Goal: Use online tool/utility: Utilize a website feature to perform a specific function

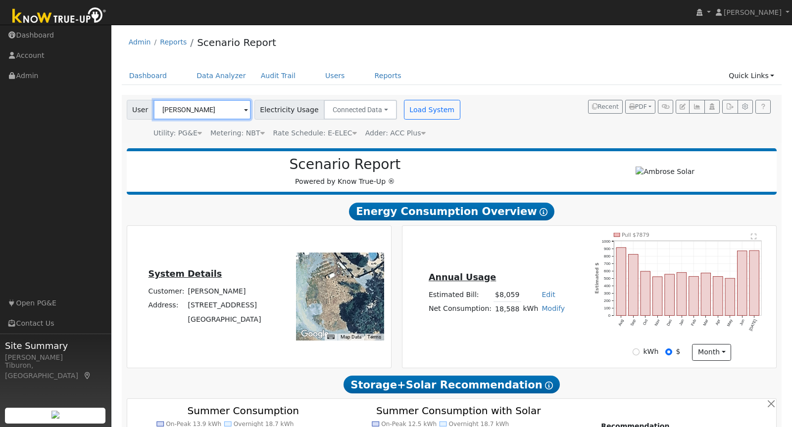
click at [166, 106] on input "[PERSON_NAME]" at bounding box center [201, 110] width 97 height 20
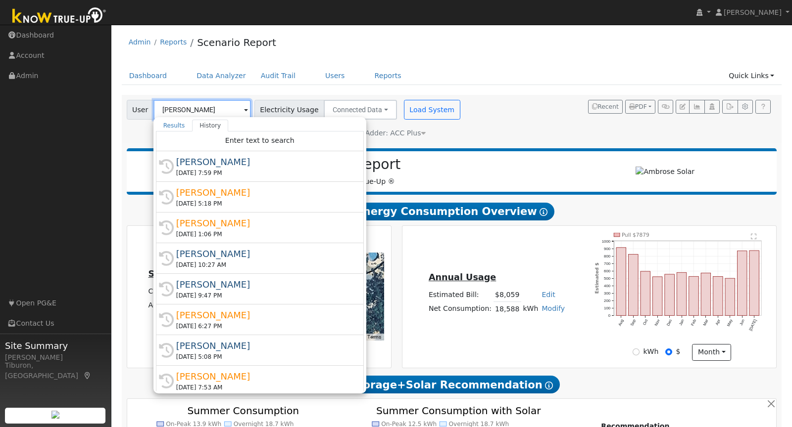
click at [166, 106] on input "[PERSON_NAME]" at bounding box center [201, 110] width 97 height 20
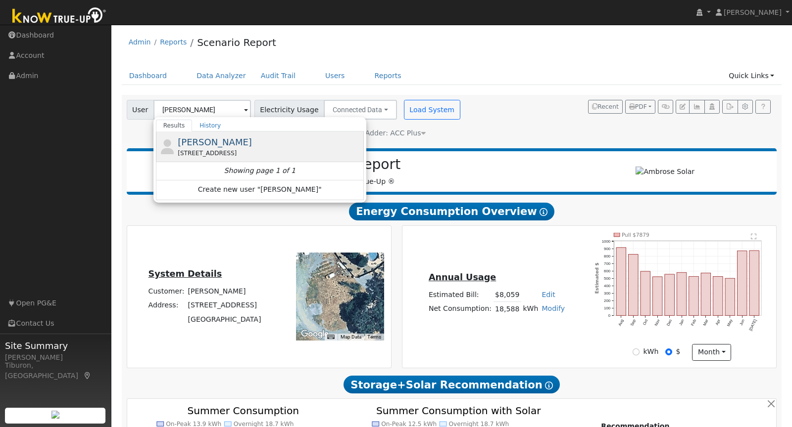
click at [245, 147] on div "Kim Van Ysseldyk 5602 Harvest Road, Rocklin, CA 95765" at bounding box center [270, 147] width 184 height 22
type input "[PERSON_NAME]"
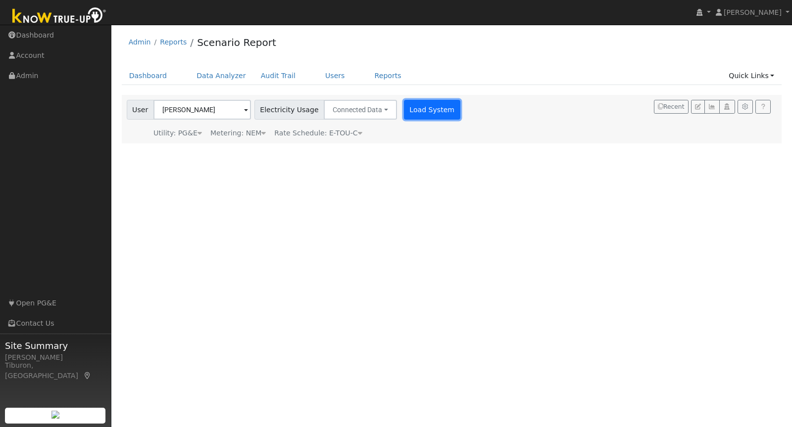
click at [421, 111] on button "Load System" at bounding box center [432, 110] width 56 height 20
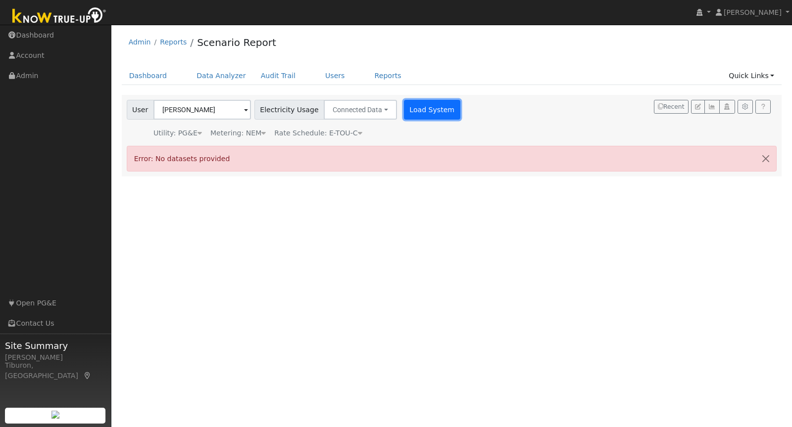
click at [418, 101] on button "Load System" at bounding box center [432, 110] width 56 height 20
click at [209, 73] on link "Data Analyzer" at bounding box center [221, 76] width 64 height 18
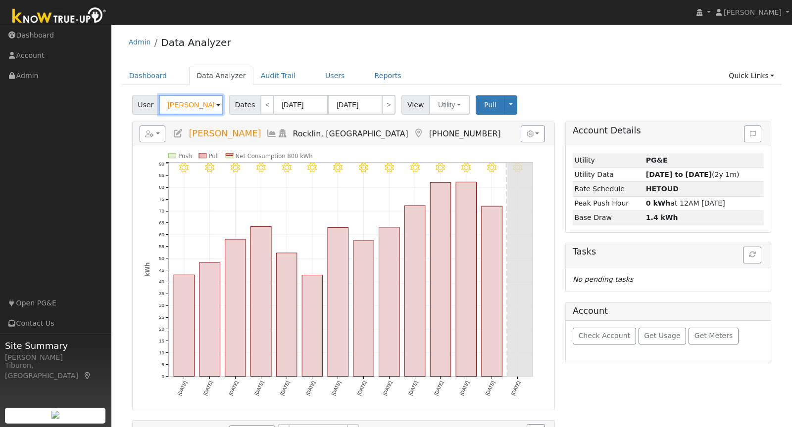
click at [177, 98] on input "[PERSON_NAME]" at bounding box center [191, 105] width 64 height 20
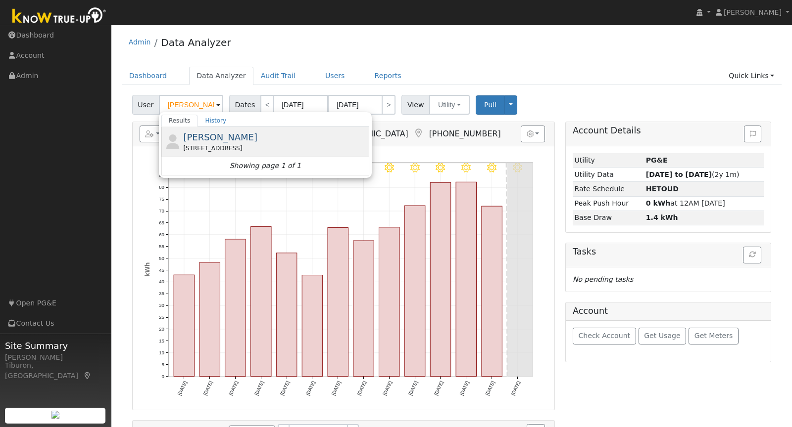
click at [206, 140] on span "[PERSON_NAME]" at bounding box center [220, 137] width 74 height 10
type input "[PERSON_NAME]"
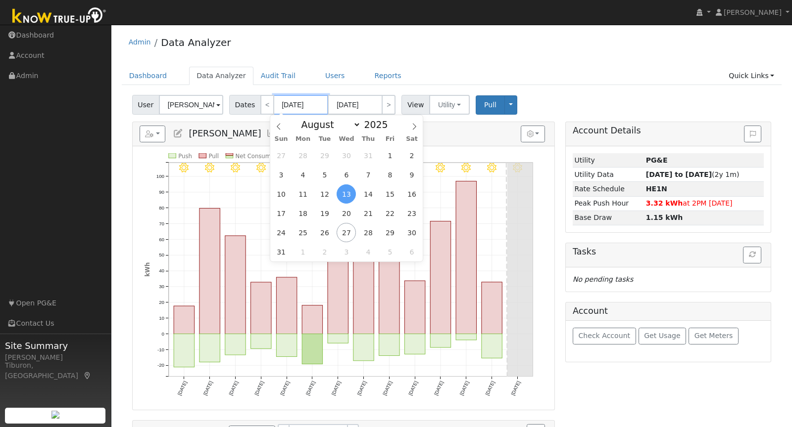
click at [290, 104] on input "[DATE]" at bounding box center [301, 105] width 54 height 20
click at [392, 126] on span at bounding box center [393, 127] width 7 height 5
type input "2024"
click at [364, 153] on span "1" at bounding box center [367, 155] width 19 height 19
type input "[DATE]"
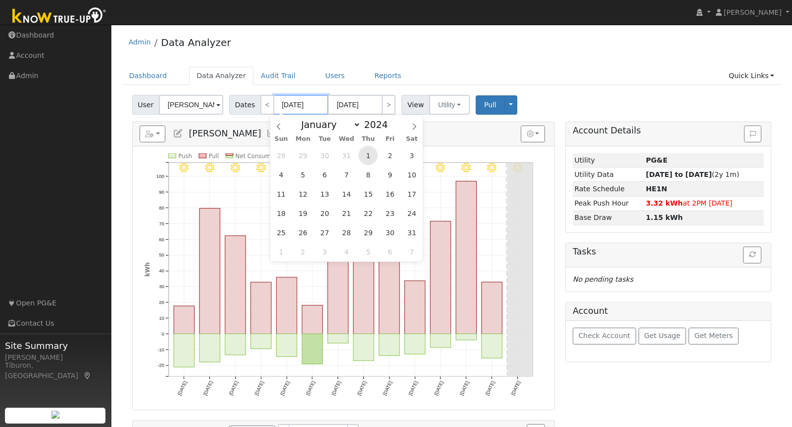
type input "[DATE]"
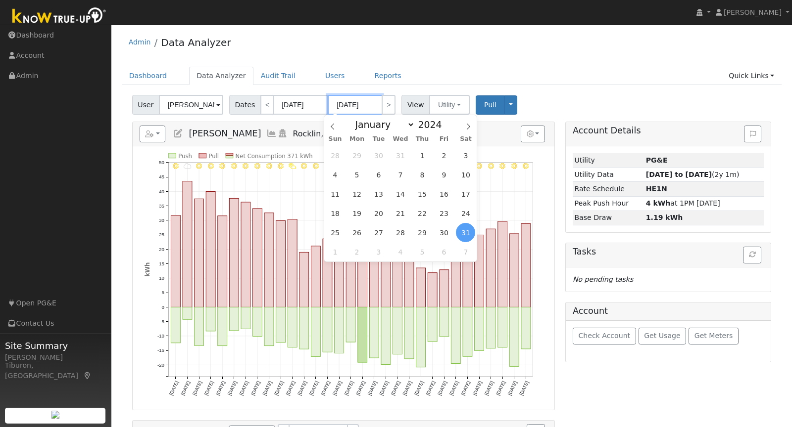
click at [366, 104] on input "[DATE]" at bounding box center [355, 105] width 54 height 20
click at [444, 120] on span at bounding box center [447, 121] width 7 height 5
type input "2025"
click at [423, 155] on span "31" at bounding box center [421, 155] width 19 height 19
type input "[DATE]"
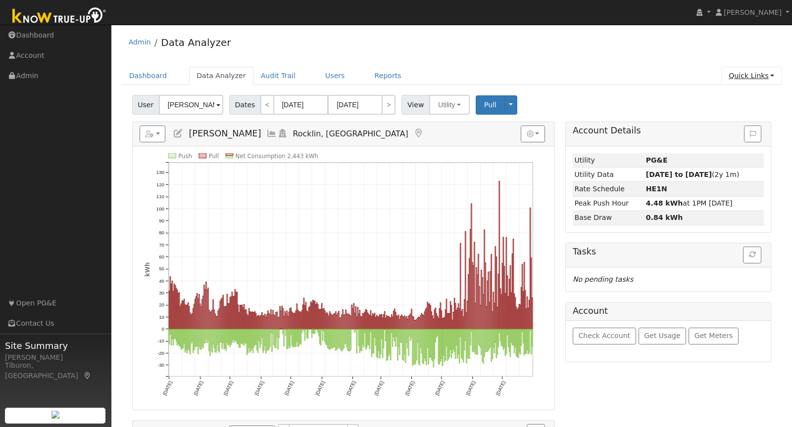
click at [756, 78] on link "Quick Links" at bounding box center [751, 76] width 60 height 18
click at [726, 128] on link "Run a Scenario Report" at bounding box center [731, 132] width 100 height 14
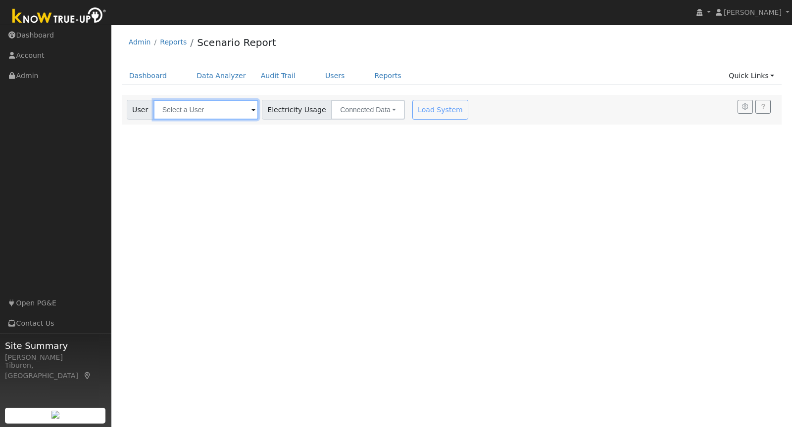
click at [195, 114] on input "text" at bounding box center [205, 110] width 105 height 20
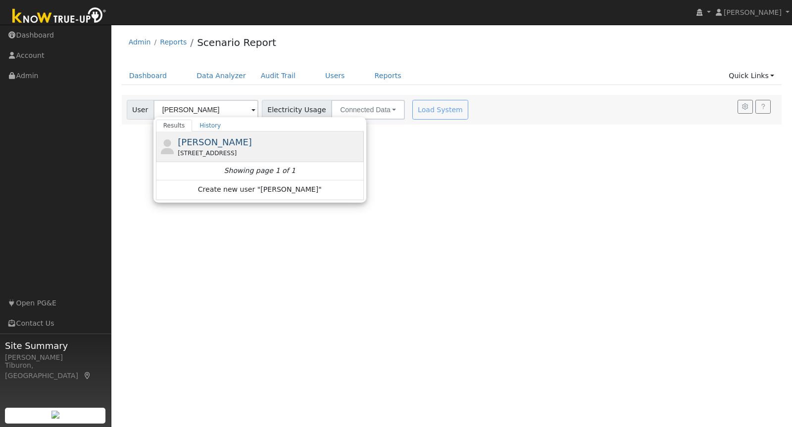
click at [217, 145] on span "[PERSON_NAME]" at bounding box center [215, 142] width 74 height 10
type input "[PERSON_NAME]"
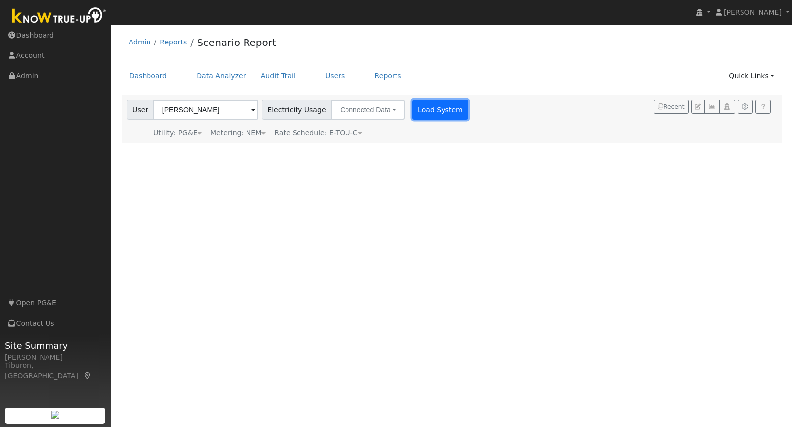
click at [435, 108] on button "Load System" at bounding box center [440, 110] width 56 height 20
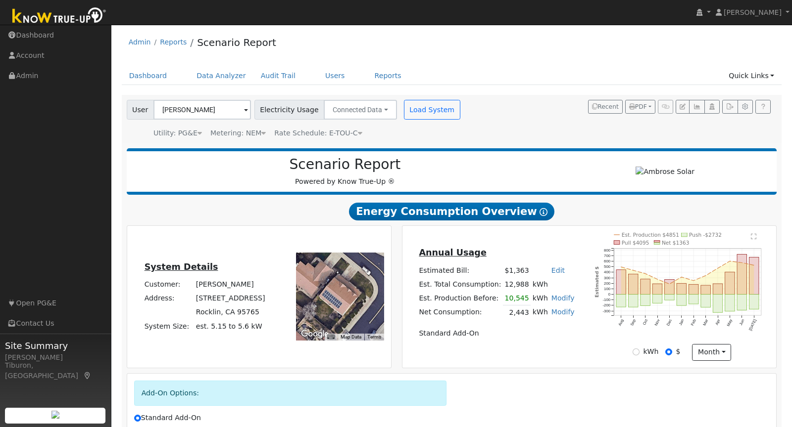
scroll to position [108, 0]
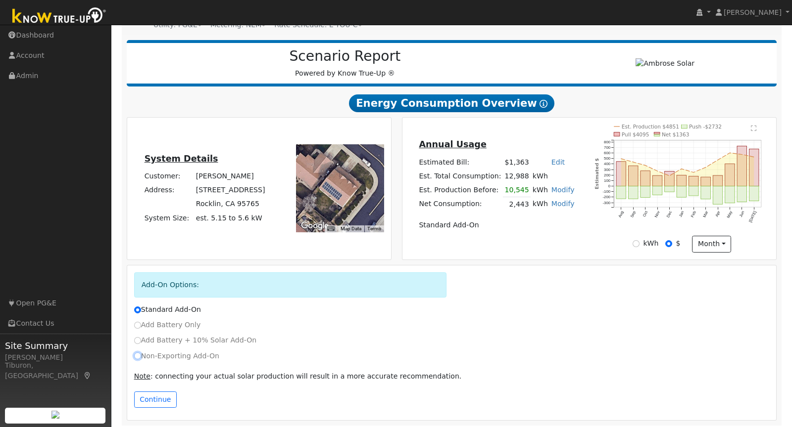
click at [138, 353] on input "Non-Exporting Add-On" at bounding box center [137, 356] width 7 height 7
radio input "true"
radio input "false"
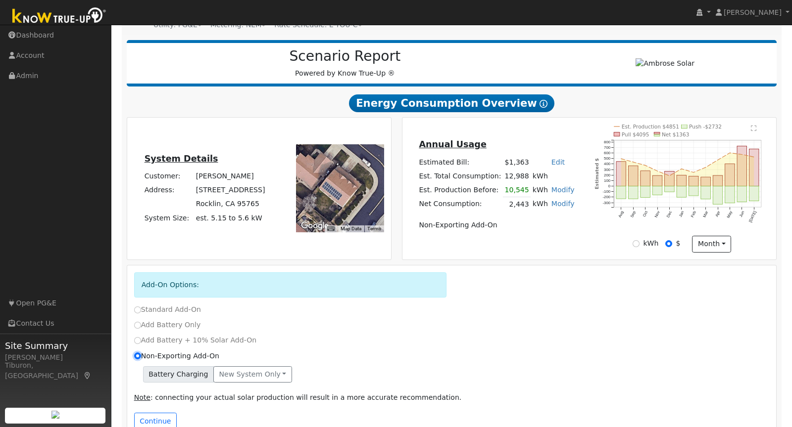
scroll to position [130, 0]
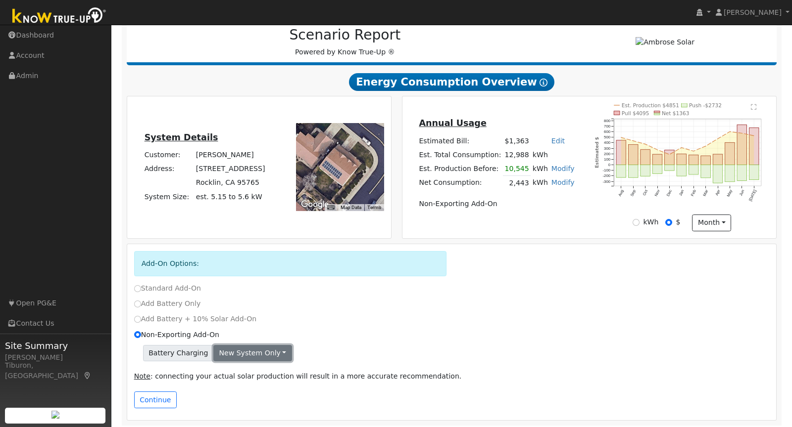
click at [247, 351] on button "New system only" at bounding box center [252, 353] width 79 height 17
click at [245, 386] on link "Both systems" at bounding box center [251, 387] width 74 height 14
click at [159, 399] on button "Continue" at bounding box center [155, 400] width 43 height 17
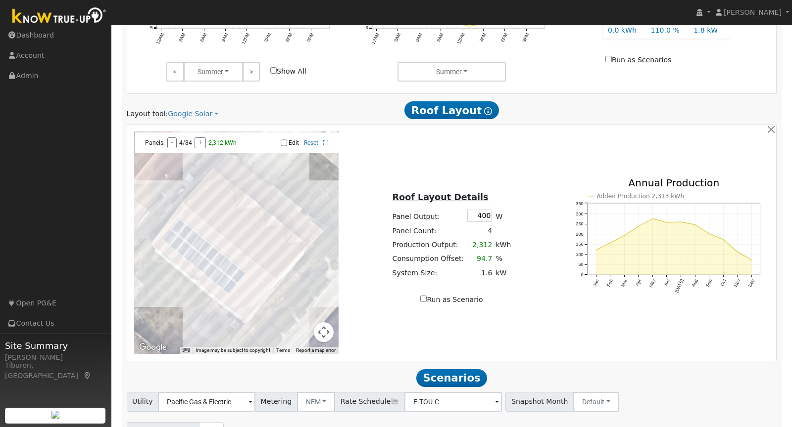
scroll to position [662, 0]
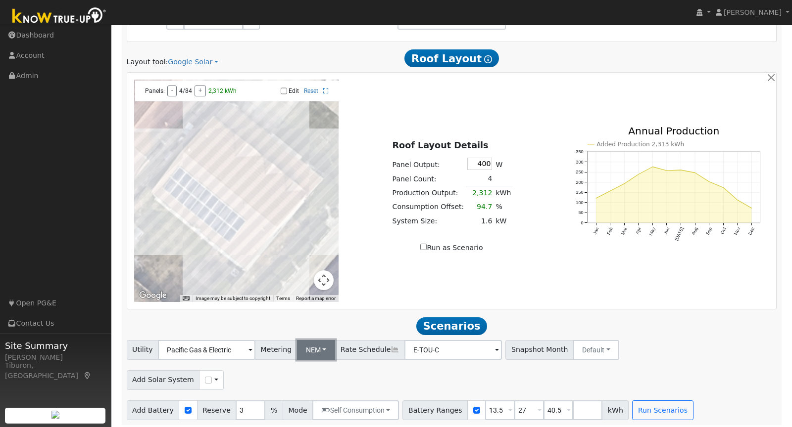
click at [302, 347] on button "NEM" at bounding box center [316, 350] width 39 height 20
click at [309, 381] on link "NBT" at bounding box center [321, 386] width 69 height 14
click at [308, 352] on button "NBT" at bounding box center [315, 350] width 37 height 20
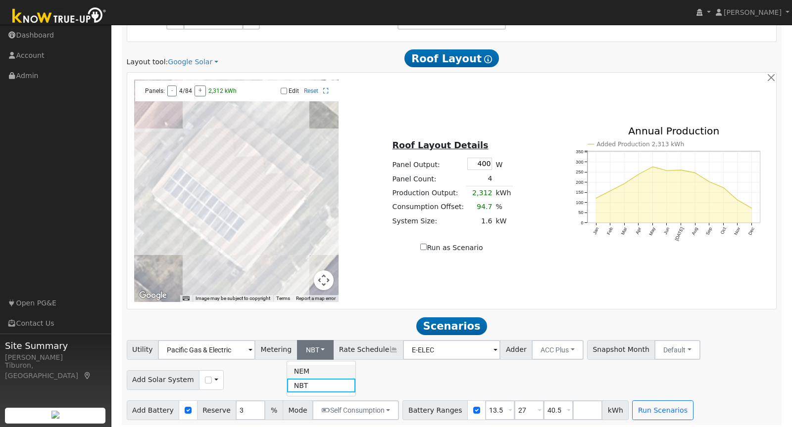
click at [307, 368] on link "NEM" at bounding box center [321, 372] width 69 height 14
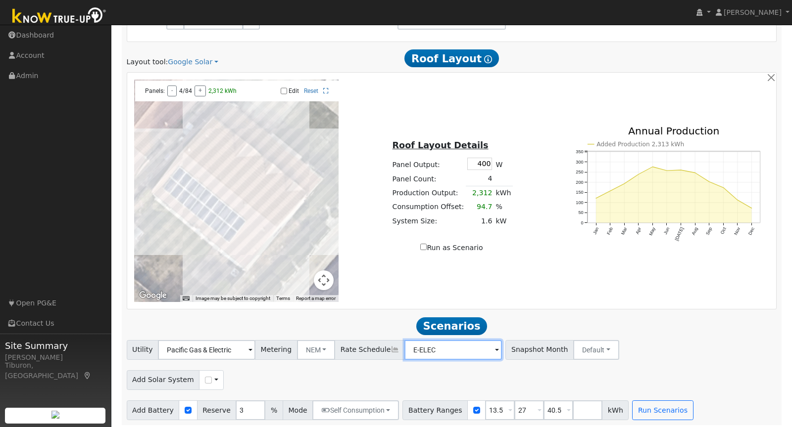
click at [255, 348] on input "E-ELEC" at bounding box center [206, 350] width 97 height 20
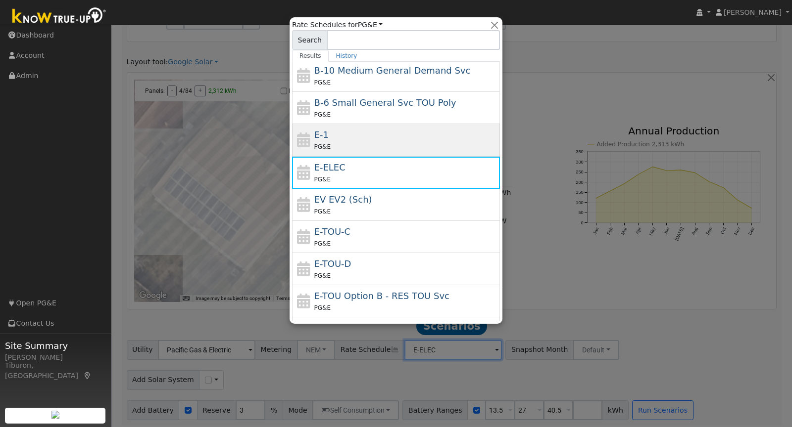
scroll to position [78, 0]
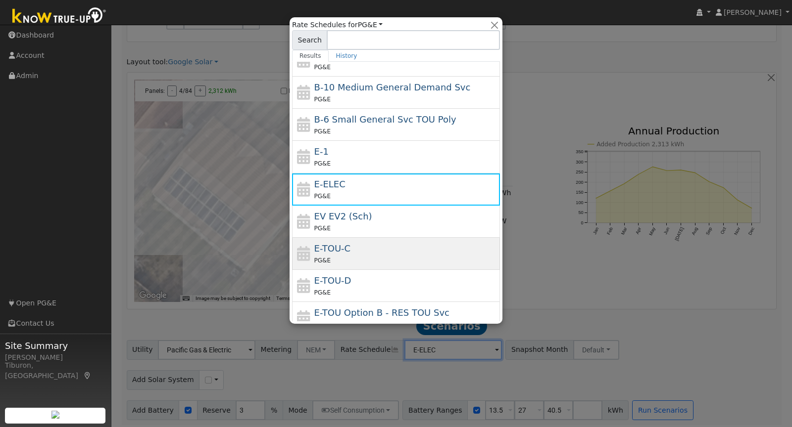
click at [359, 248] on div "E-TOU-C PG&E" at bounding box center [406, 254] width 184 height 24
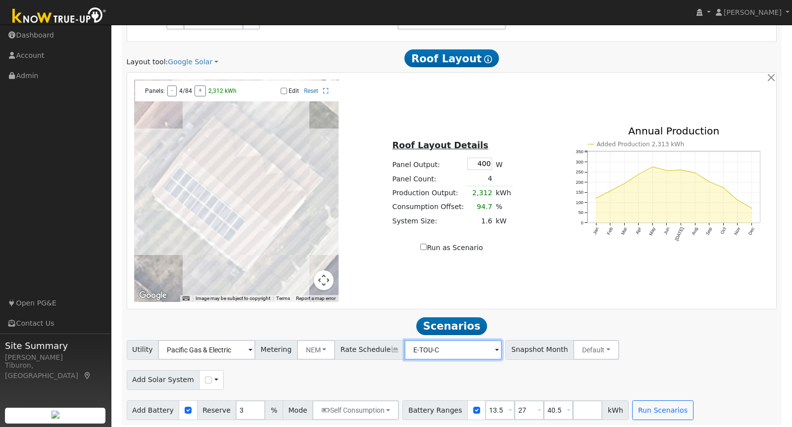
click at [255, 349] on input "E-TOU-C" at bounding box center [206, 350] width 97 height 20
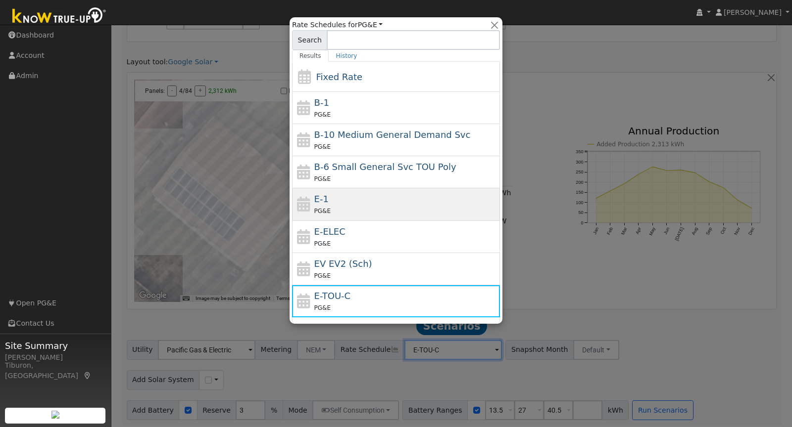
scroll to position [32, 0]
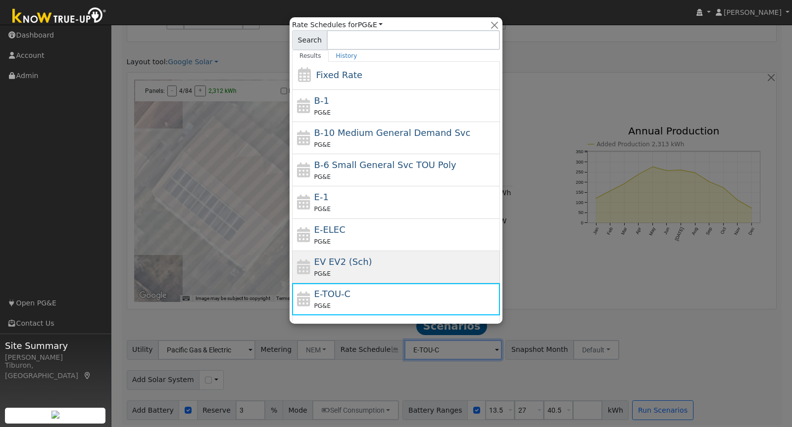
click at [392, 256] on div "EV EV2 (Sch) PG&E" at bounding box center [406, 267] width 184 height 24
type input "EV EV2 (Sch)"
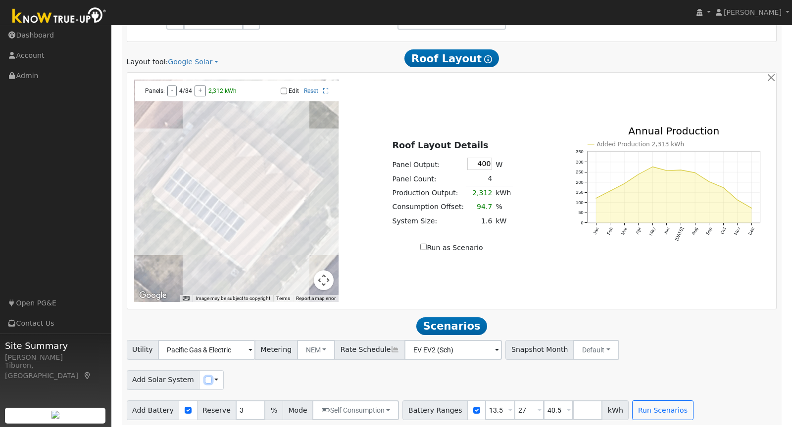
click at [205, 377] on input "checkbox" at bounding box center [208, 380] width 7 height 7
checkbox input "true"
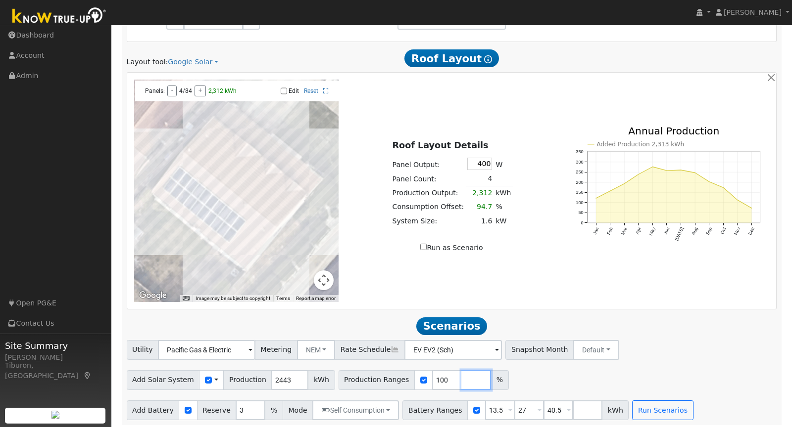
click at [461, 378] on input "number" at bounding box center [476, 381] width 30 height 20
type input "120"
click at [490, 375] on input "number" at bounding box center [505, 381] width 30 height 20
type input "140"
click at [646, 406] on button "Run Scenarios" at bounding box center [662, 411] width 61 height 20
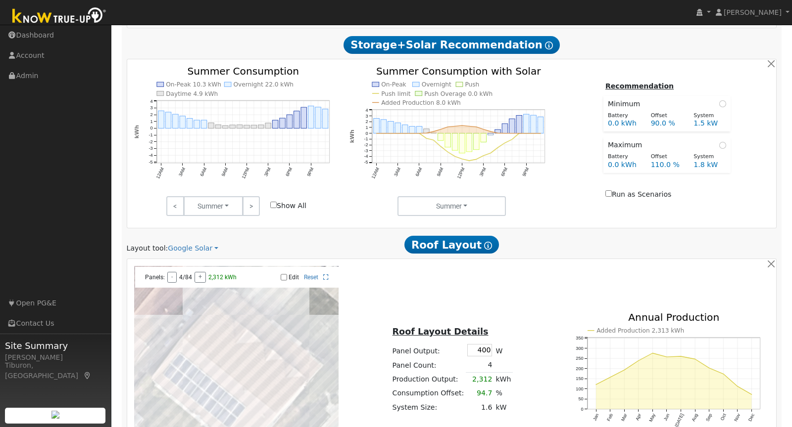
scroll to position [474, 0]
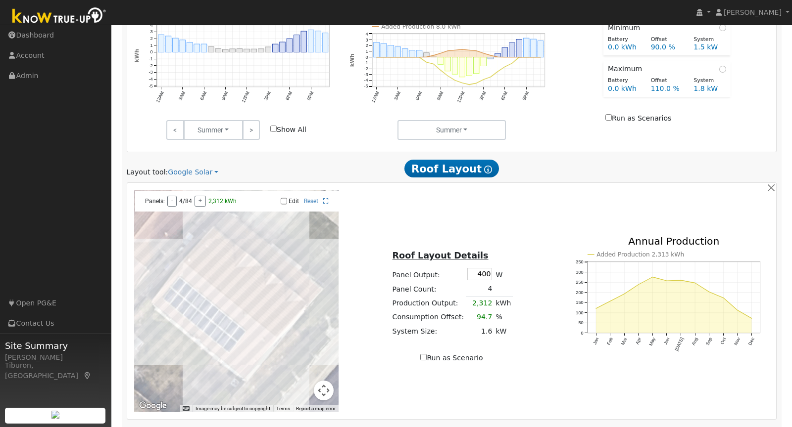
type input "2.3"
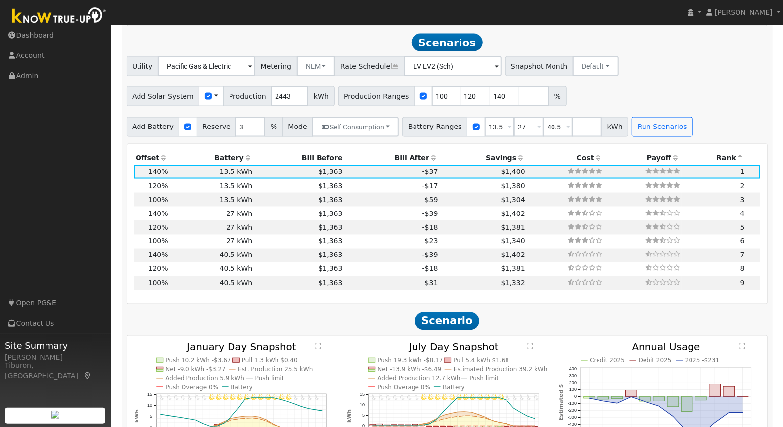
scroll to position [0, 0]
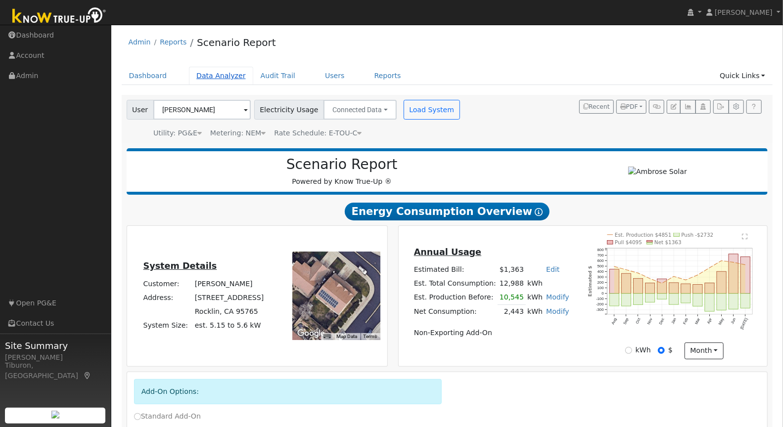
click at [211, 77] on link "Data Analyzer" at bounding box center [221, 76] width 64 height 18
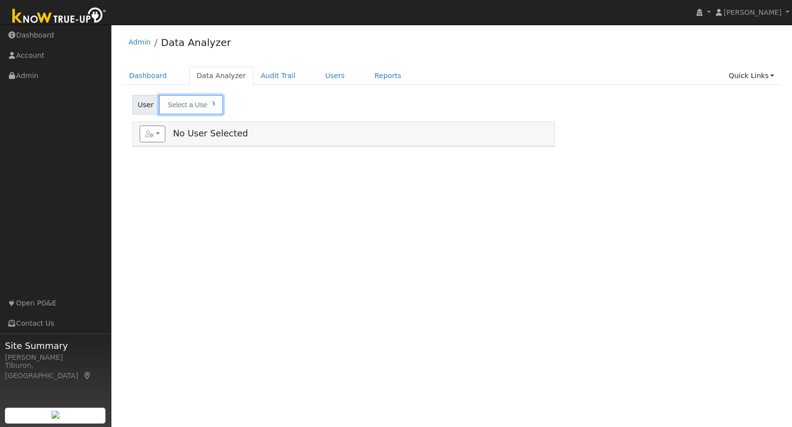
type input "[PERSON_NAME]"
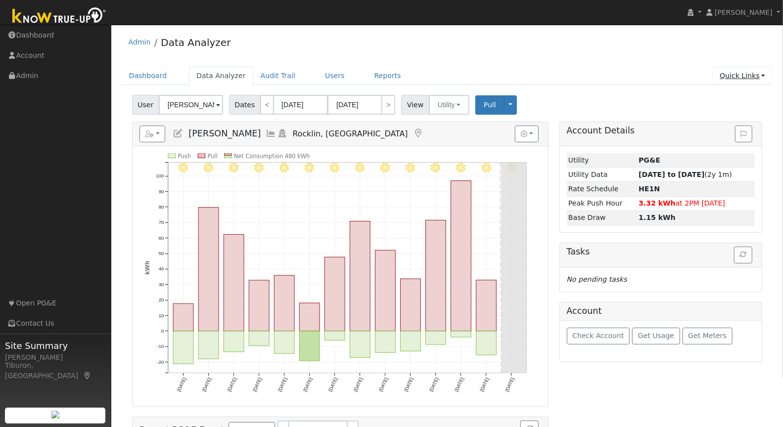
click at [731, 73] on link "Quick Links" at bounding box center [742, 76] width 60 height 18
click at [737, 134] on link "Run a Scenario Report" at bounding box center [722, 132] width 100 height 14
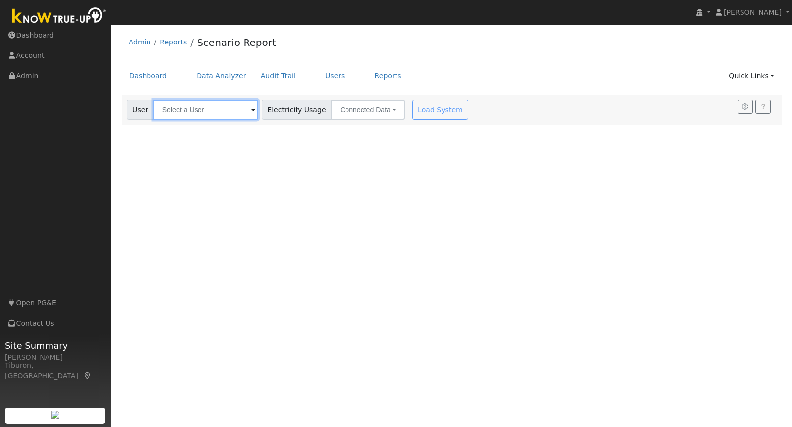
click at [205, 108] on input "text" at bounding box center [205, 110] width 105 height 20
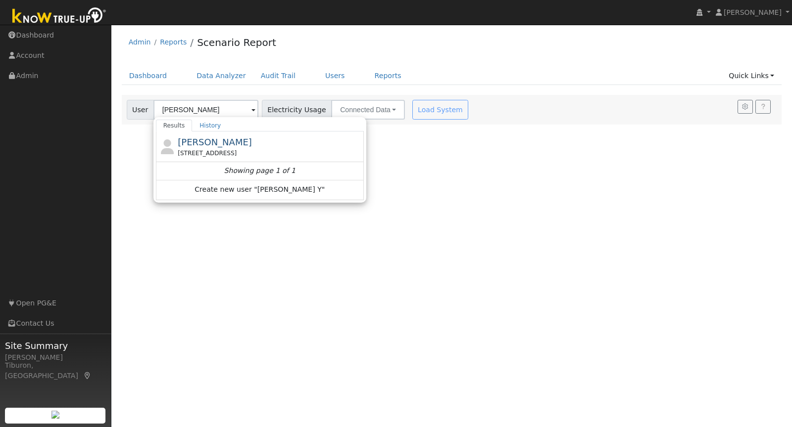
click at [223, 150] on div "[STREET_ADDRESS]" at bounding box center [270, 153] width 184 height 9
type input "[PERSON_NAME]"
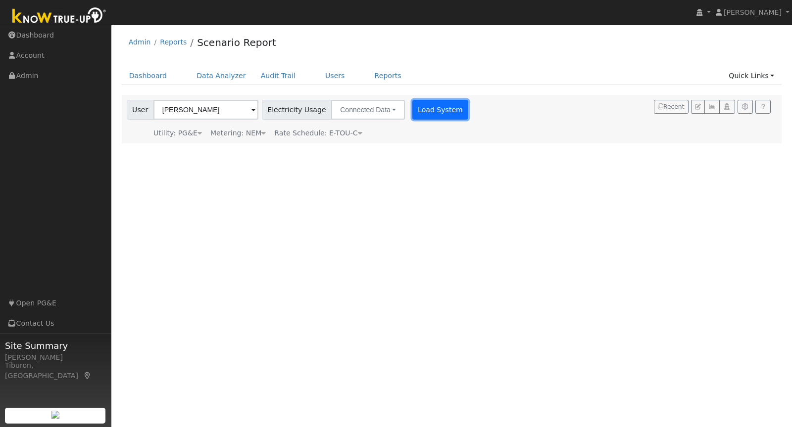
click at [423, 110] on button "Load System" at bounding box center [440, 110] width 56 height 20
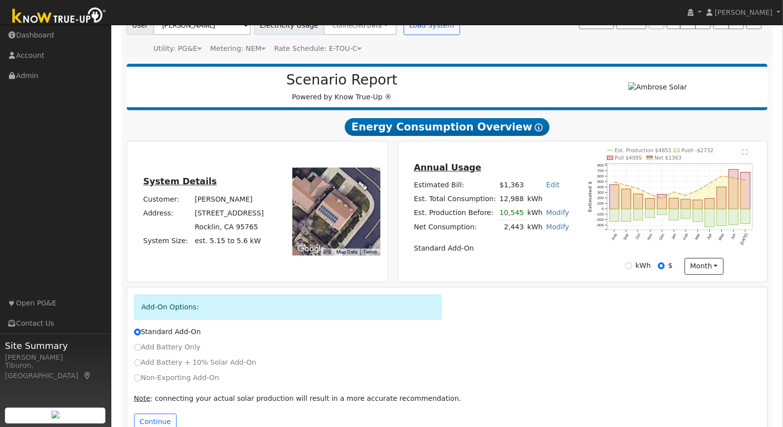
scroll to position [107, 0]
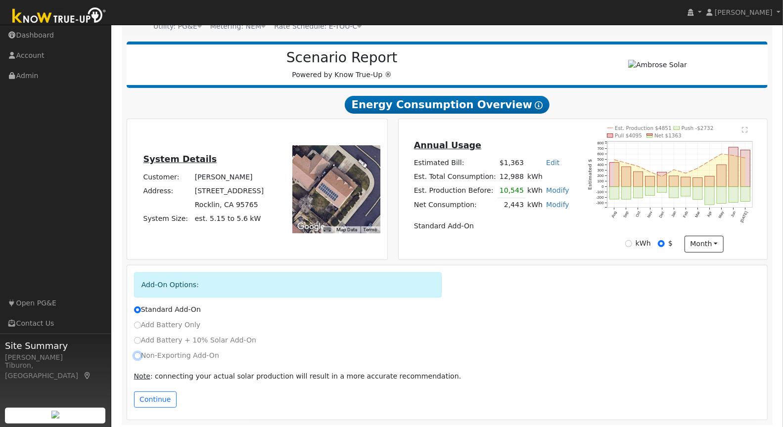
click at [135, 355] on input "Non-Exporting Add-On" at bounding box center [137, 356] width 7 height 7
radio input "true"
radio input "false"
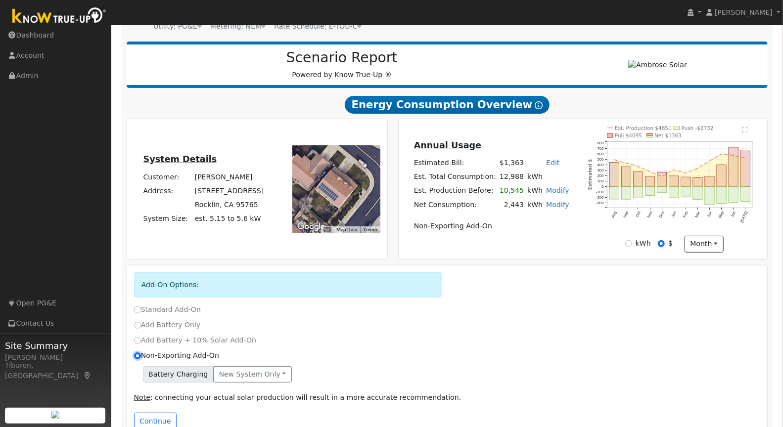
scroll to position [128, 0]
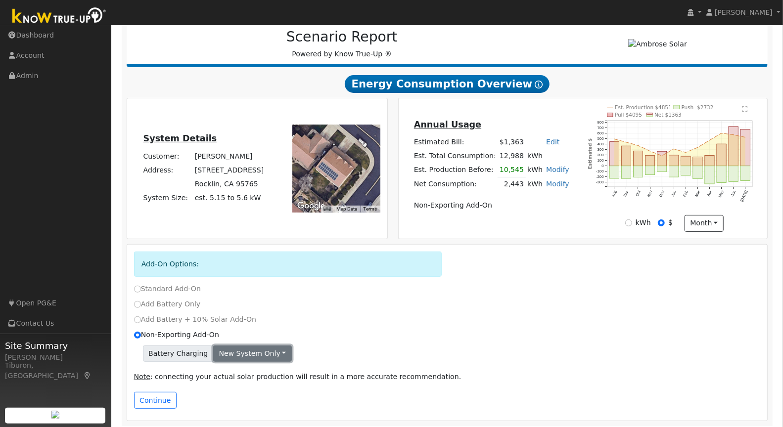
click at [258, 349] on button "New system only" at bounding box center [252, 354] width 79 height 17
click at [247, 381] on link "Both systems" at bounding box center [251, 388] width 74 height 14
click at [237, 356] on button "Both systems" at bounding box center [245, 354] width 65 height 17
click at [248, 370] on link "New system only" at bounding box center [251, 374] width 74 height 14
click at [151, 394] on button "Continue" at bounding box center [155, 400] width 43 height 17
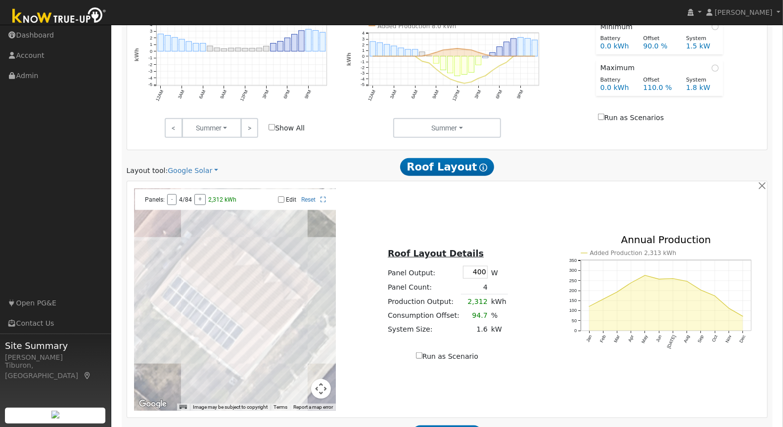
scroll to position [659, 0]
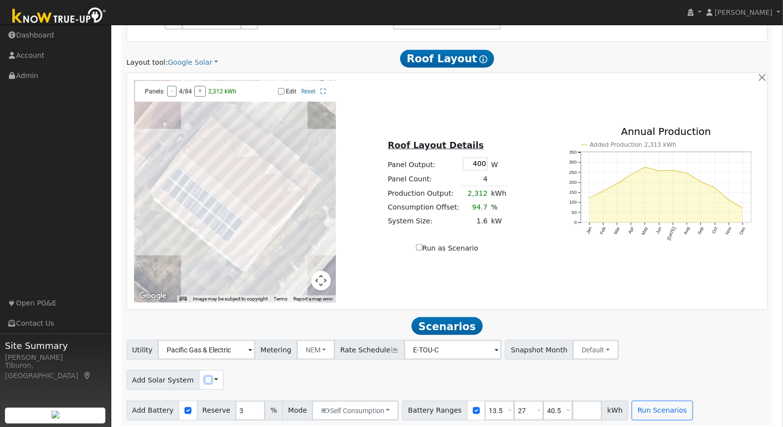
click at [205, 378] on input "checkbox" at bounding box center [208, 380] width 7 height 7
checkbox input "true"
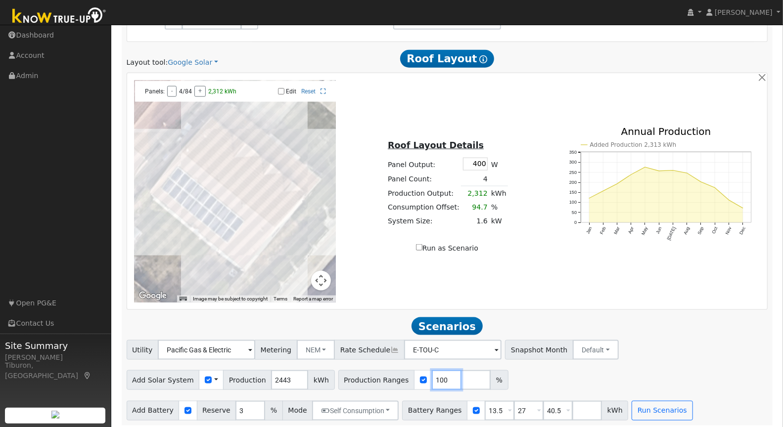
drag, startPoint x: 435, startPoint y: 375, endPoint x: 408, endPoint y: 374, distance: 26.7
click at [408, 374] on div "Production Ranges 100 %" at bounding box center [423, 381] width 170 height 20
type input "120"
click at [648, 405] on button "Run Scenarios" at bounding box center [662, 411] width 61 height 20
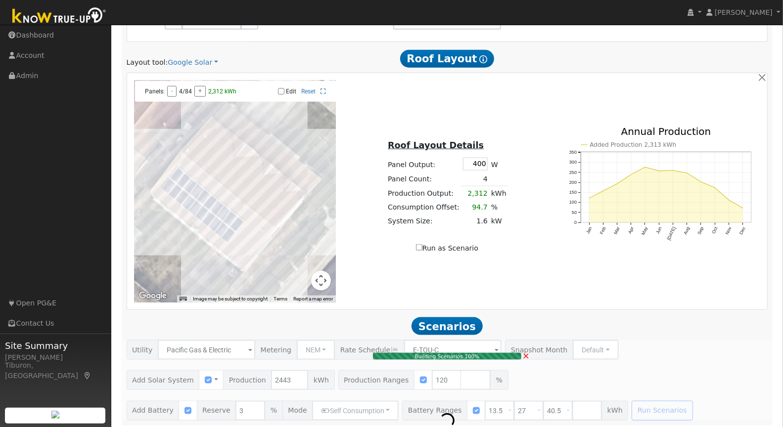
type input "2.0"
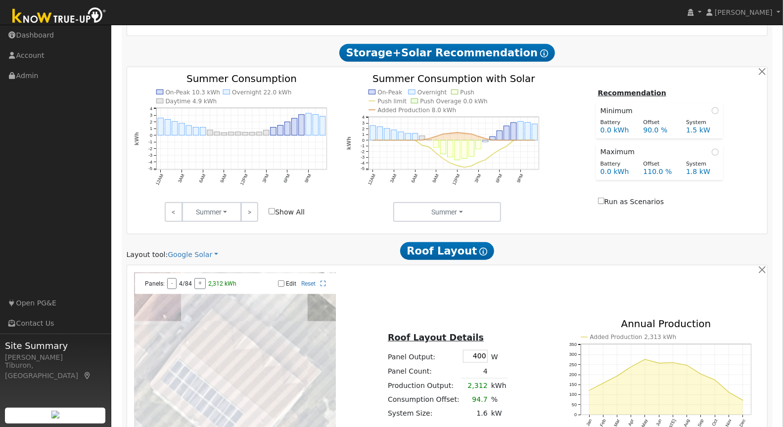
scroll to position [0, 0]
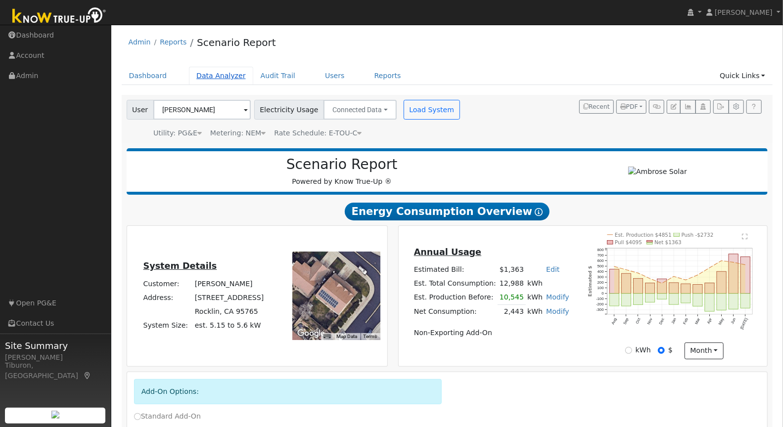
click at [213, 75] on link "Data Analyzer" at bounding box center [221, 76] width 64 height 18
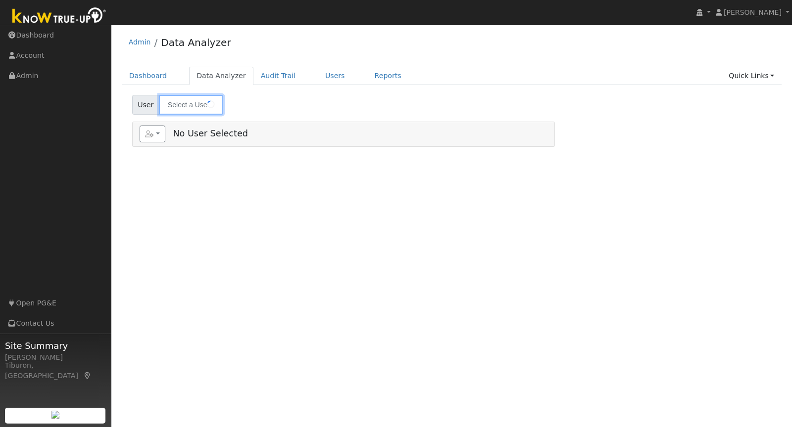
type input "[PERSON_NAME]"
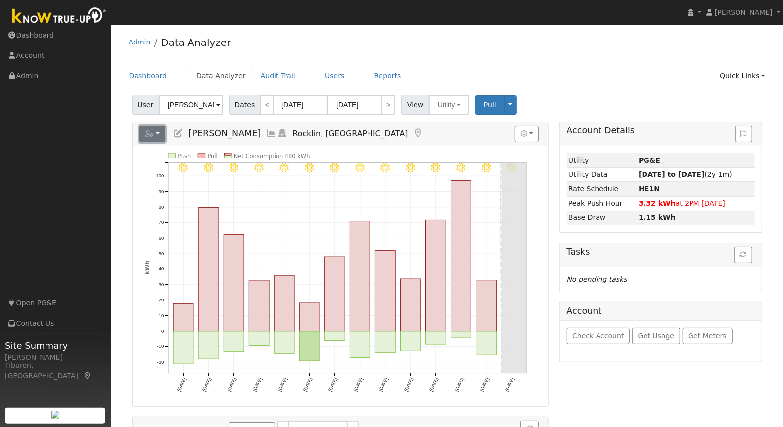
click at [151, 131] on icon "button" at bounding box center [149, 134] width 9 height 7
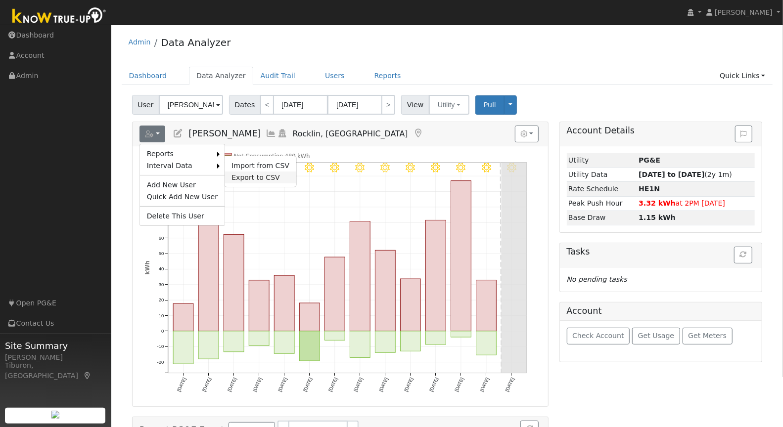
click at [254, 175] on link "Export to CSV" at bounding box center [261, 178] width 72 height 12
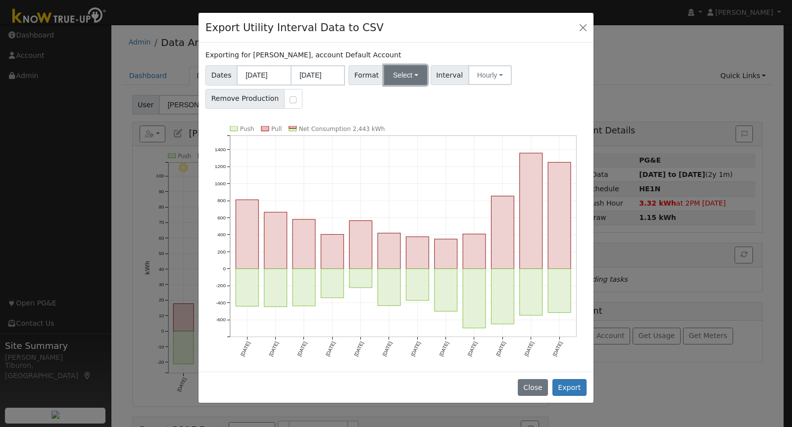
click at [399, 79] on button "Select" at bounding box center [405, 75] width 43 height 20
click at [399, 159] on link "Aurora" at bounding box center [417, 160] width 71 height 14
click at [576, 389] on button "Export" at bounding box center [569, 387] width 34 height 17
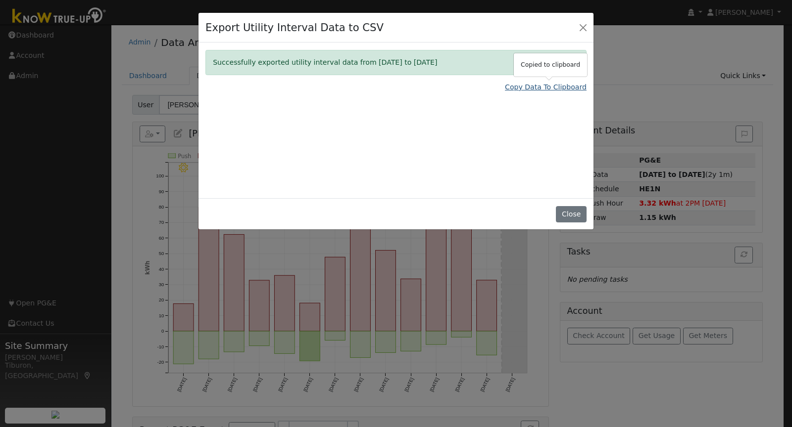
click at [553, 86] on link "Copy Data To Clipboard" at bounding box center [546, 87] width 82 height 10
click at [563, 206] on button "Close" at bounding box center [571, 214] width 30 height 17
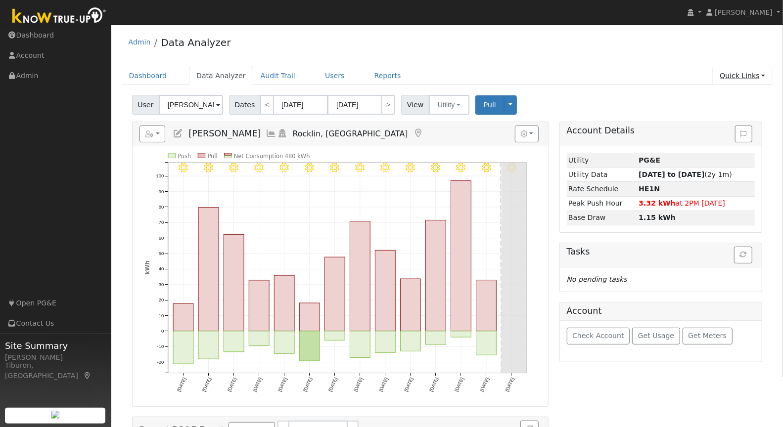
click at [738, 76] on link "Quick Links" at bounding box center [742, 76] width 60 height 18
click at [736, 131] on link "Run a Scenario Report" at bounding box center [722, 132] width 100 height 14
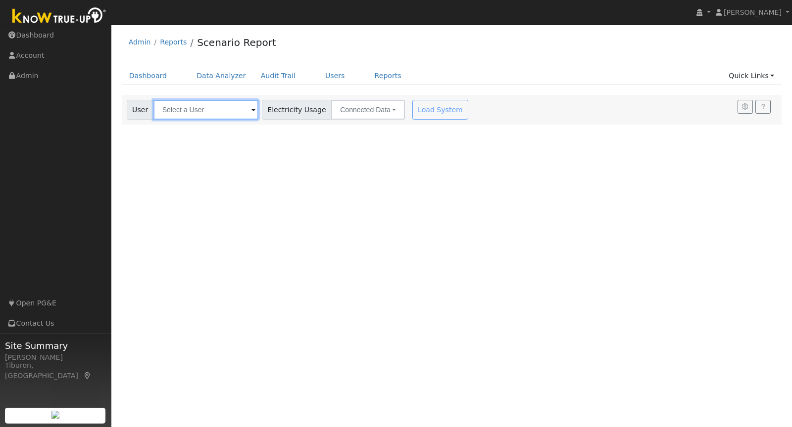
click at [196, 110] on input "text" at bounding box center [205, 110] width 105 height 20
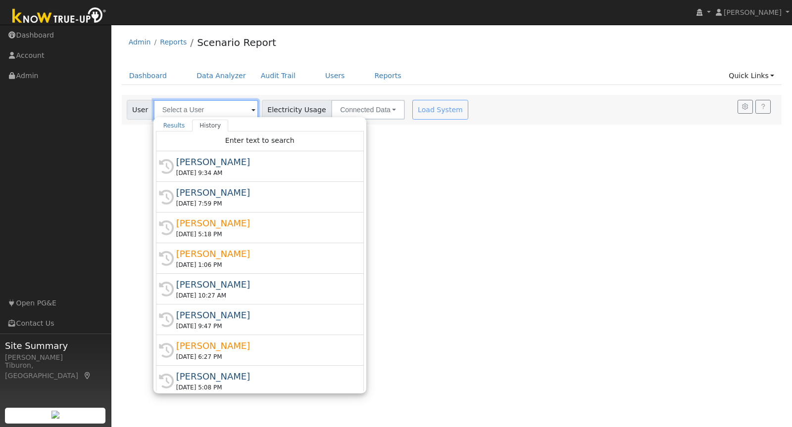
type input "K"
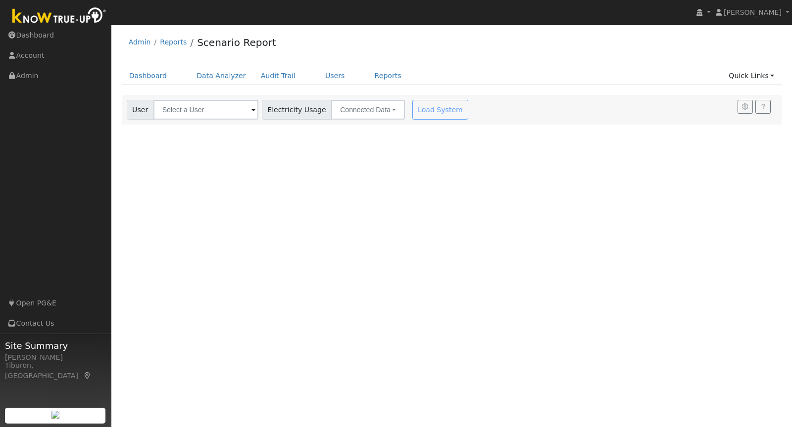
click at [249, 180] on div "User Profile First name Last name Email Email Notifications No Emails No Emails…" at bounding box center [451, 226] width 680 height 403
click at [189, 112] on input "text" at bounding box center [205, 110] width 105 height 20
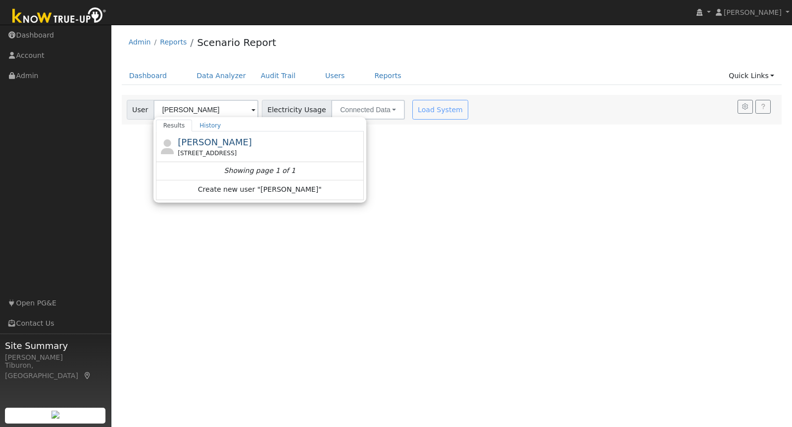
click at [220, 139] on span "[PERSON_NAME]" at bounding box center [215, 142] width 74 height 10
type input "[PERSON_NAME]"
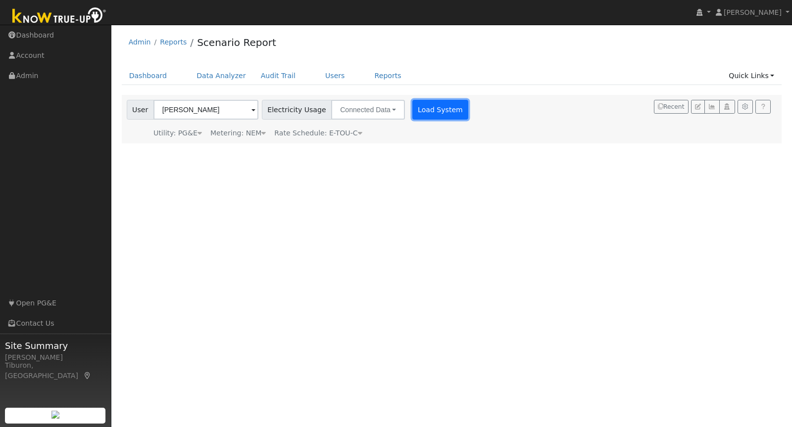
click at [420, 111] on button "Load System" at bounding box center [440, 110] width 56 height 20
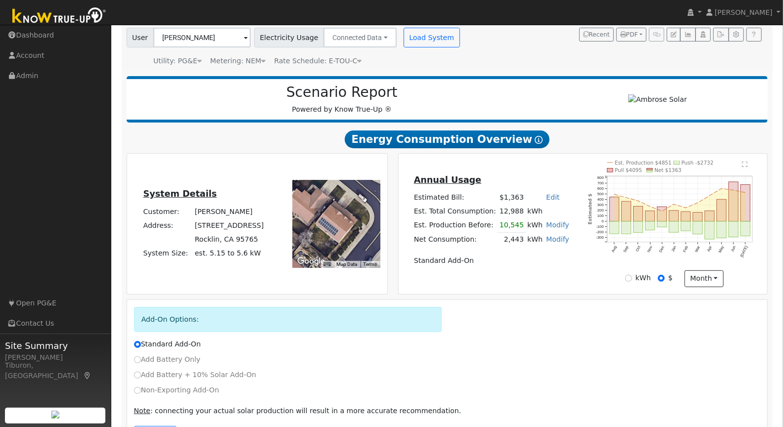
scroll to position [107, 0]
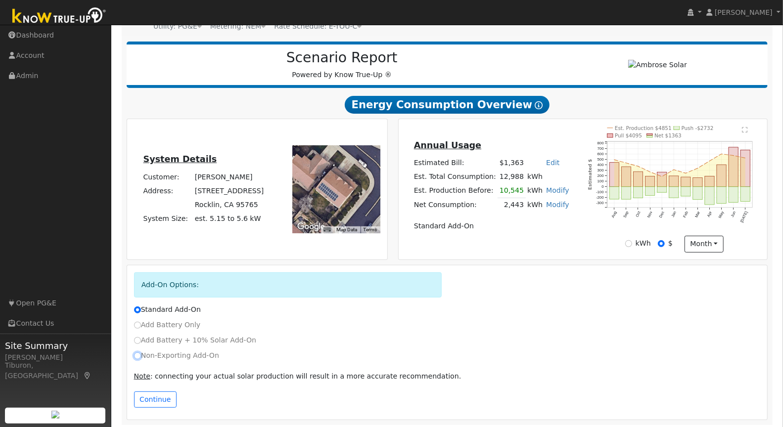
click at [136, 353] on input "Non-Exporting Add-On" at bounding box center [137, 356] width 7 height 7
radio input "true"
radio input "false"
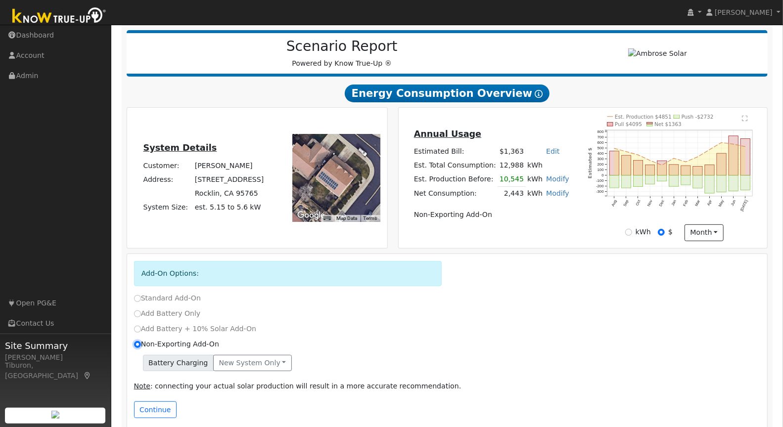
scroll to position [128, 0]
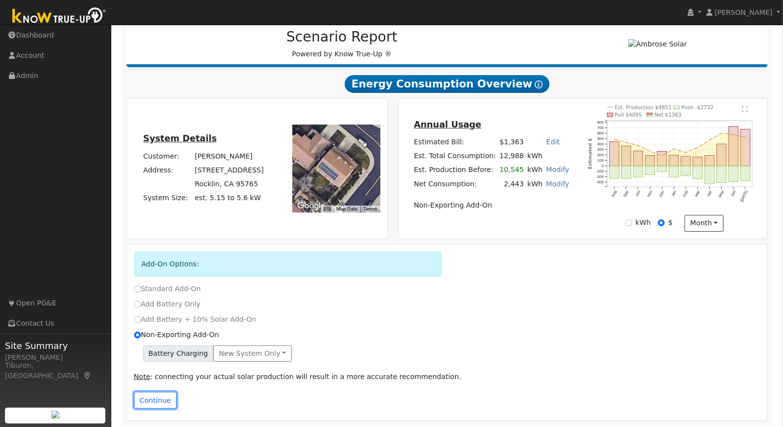
click at [152, 397] on button "Continue" at bounding box center [155, 400] width 43 height 17
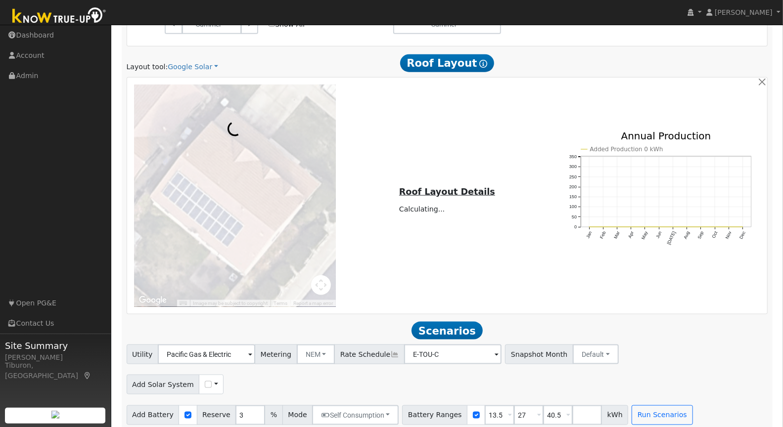
scroll to position [659, 0]
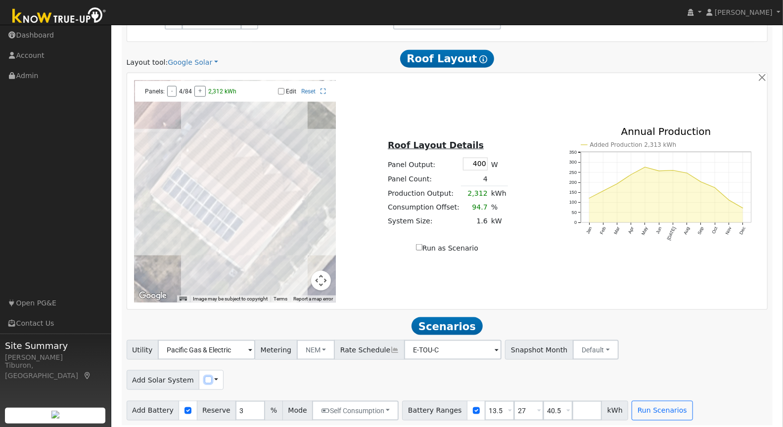
click at [205, 377] on input "checkbox" at bounding box center [208, 380] width 7 height 7
checkbox input "true"
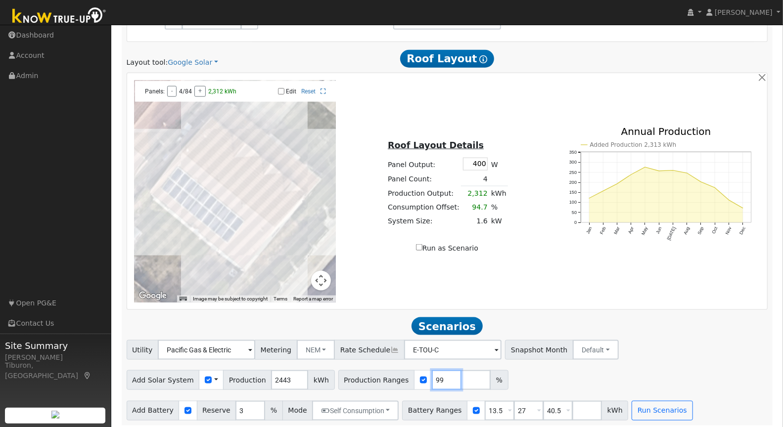
drag, startPoint x: 437, startPoint y: 381, endPoint x: 398, endPoint y: 377, distance: 39.4
click at [432, 377] on input "99" at bounding box center [447, 381] width 30 height 20
click at [439, 374] on input "100" at bounding box center [447, 381] width 30 height 20
click at [432, 376] on input "100" at bounding box center [447, 381] width 30 height 20
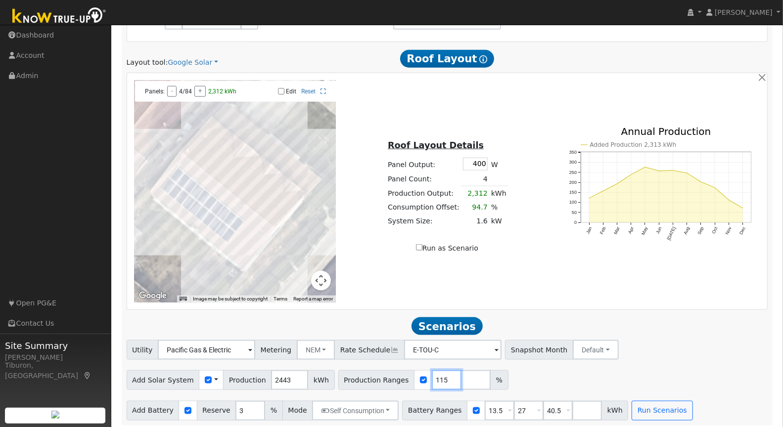
type input "115"
drag, startPoint x: 548, startPoint y: 409, endPoint x: 523, endPoint y: 403, distance: 25.3
click at [523, 403] on div "Battery Ranges 13.5 Overrides Reserve % Mode None None Self Consumption Peak Sa…" at bounding box center [515, 411] width 226 height 20
drag, startPoint x: 520, startPoint y: 406, endPoint x: 492, endPoint y: 402, distance: 28.5
click at [492, 402] on div "Battery Ranges 13.5 Overrides Reserve % Mode None None Self Consumption Peak Sa…" at bounding box center [500, 411] width 197 height 20
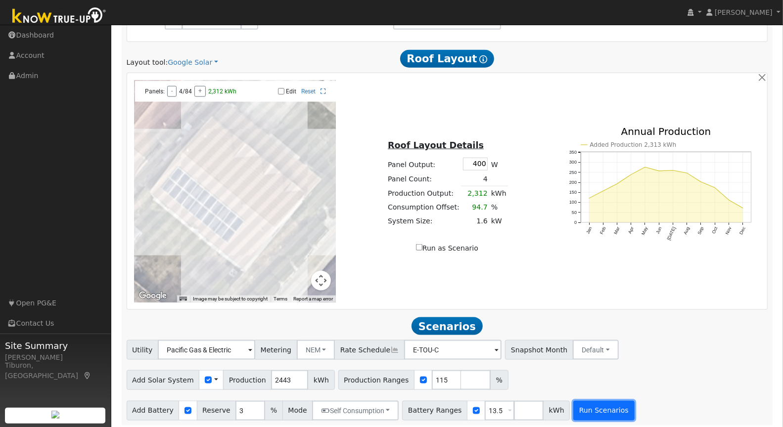
click at [594, 405] on button "Run Scenarios" at bounding box center [603, 411] width 61 height 20
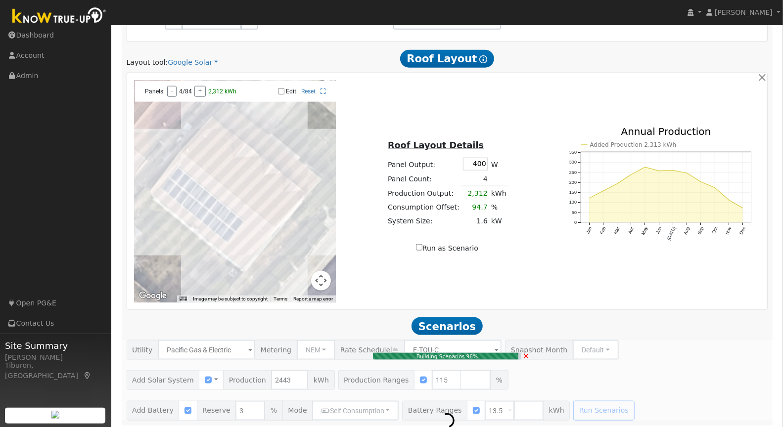
type input "1.9"
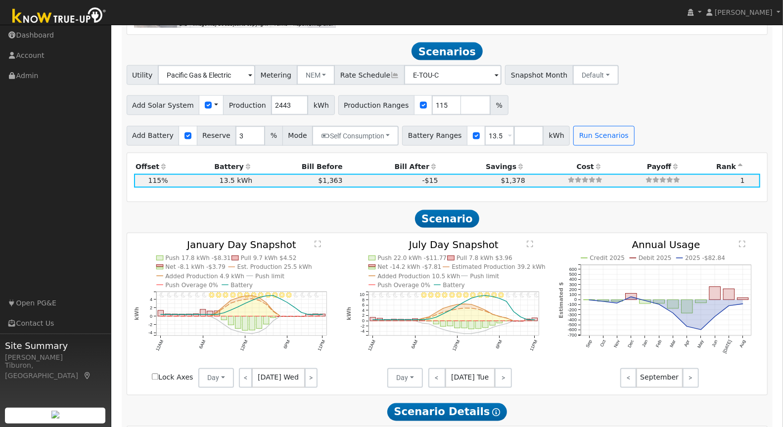
scroll to position [943, 0]
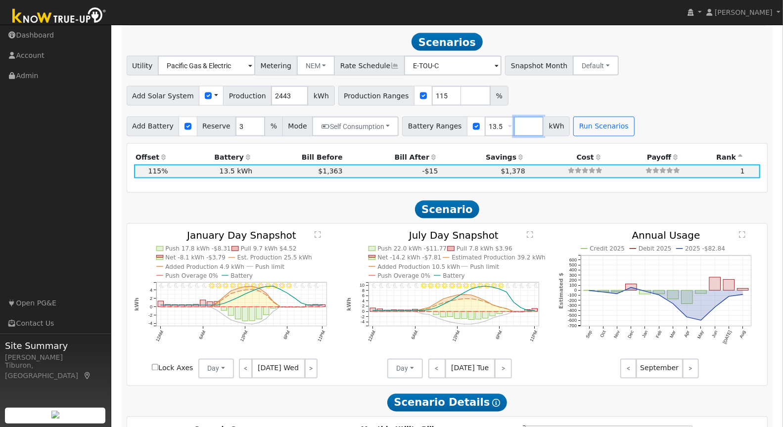
click at [514, 126] on input "number" at bounding box center [529, 127] width 30 height 20
type input "16"
click at [682, 116] on div "Add Battery Reserve 3 % Mode Self Consumption Self Consumption Peak Savings Bac…" at bounding box center [447, 124] width 645 height 23
click at [614, 126] on button "Run Scenarios" at bounding box center [633, 127] width 61 height 20
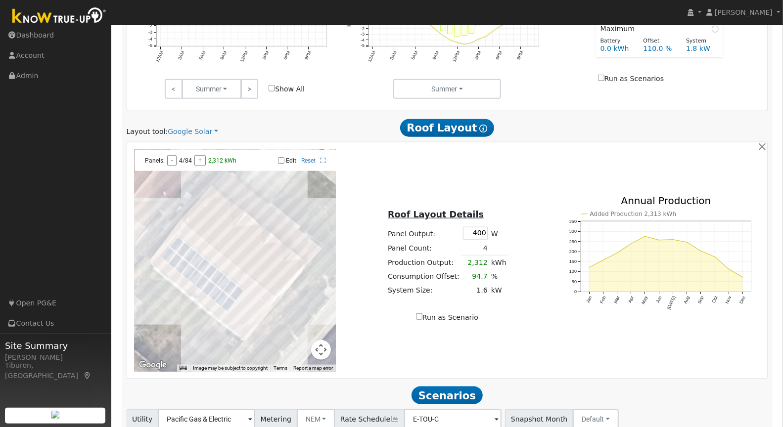
scroll to position [715, 0]
